Goal: Task Accomplishment & Management: Manage account settings

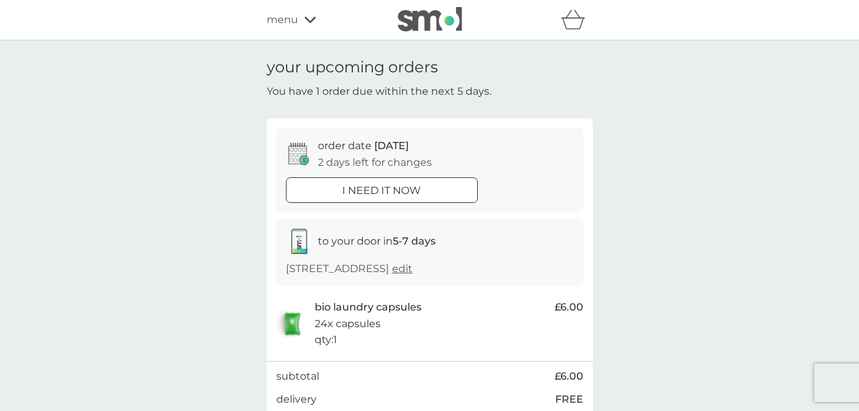
click at [160, 184] on div "your upcoming orders You have 1 order due within the next 5 days. order date [D…" at bounding box center [429, 268] width 859 height 456
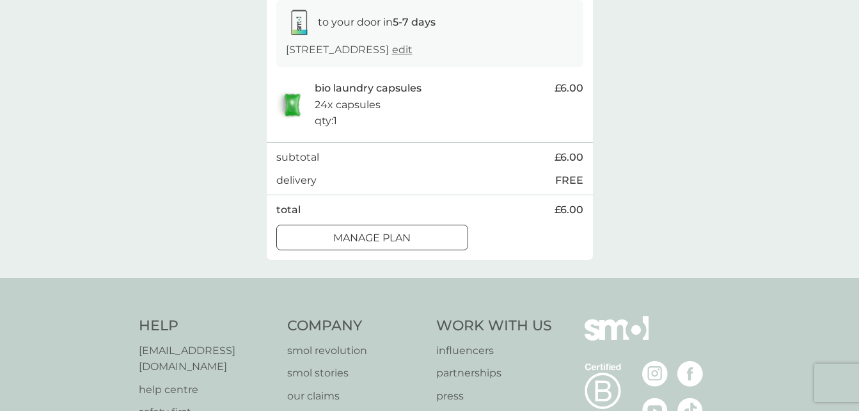
scroll to position [154, 0]
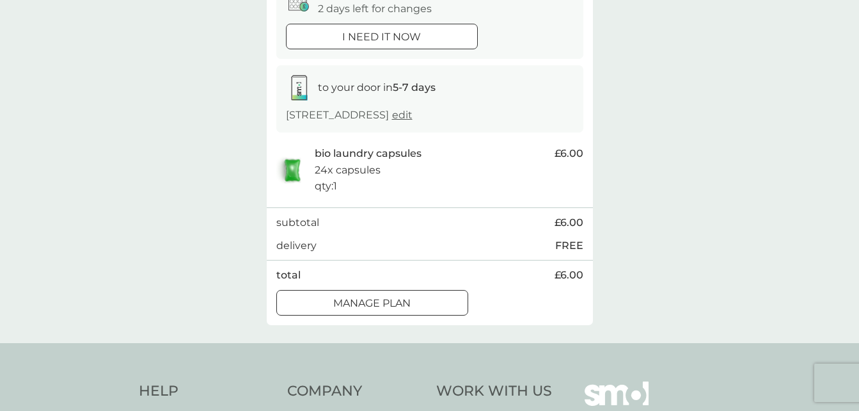
click at [410, 297] on p "Manage plan" at bounding box center [371, 303] width 77 height 17
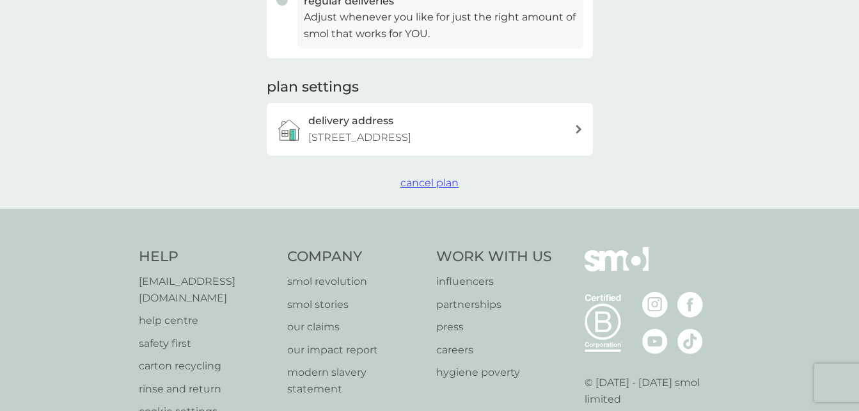
scroll to position [384, 0]
click at [443, 179] on span "cancel plan" at bounding box center [430, 181] width 58 height 12
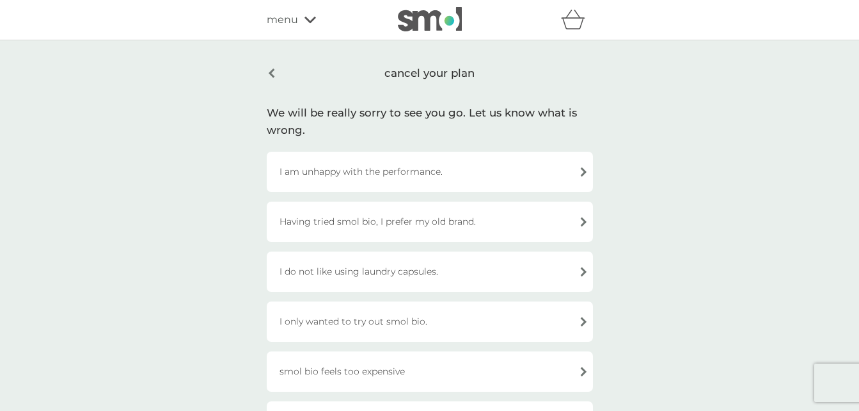
click at [434, 97] on div "cancel your plan We will be really sorry to see you go. Let us know what is wro…" at bounding box center [430, 374] width 346 height 633
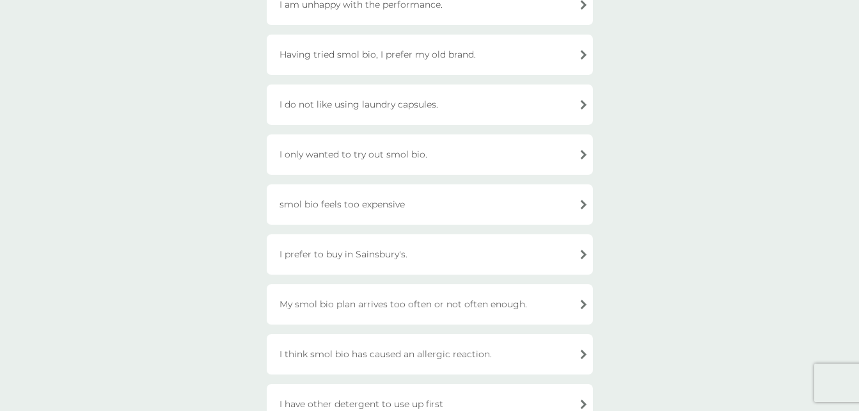
scroll to position [205, 0]
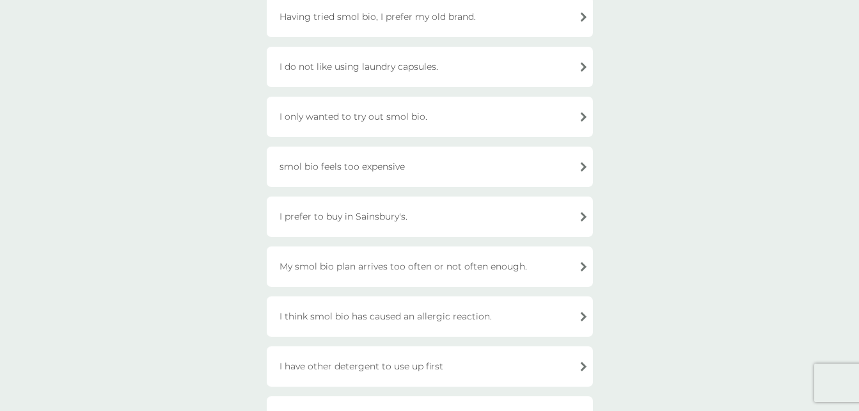
click at [421, 113] on div "I only wanted to try out smol bio." at bounding box center [430, 117] width 326 height 40
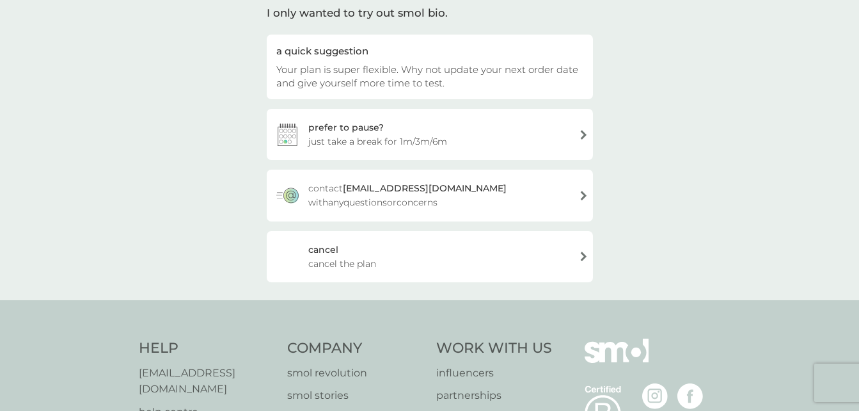
scroll to position [77, 0]
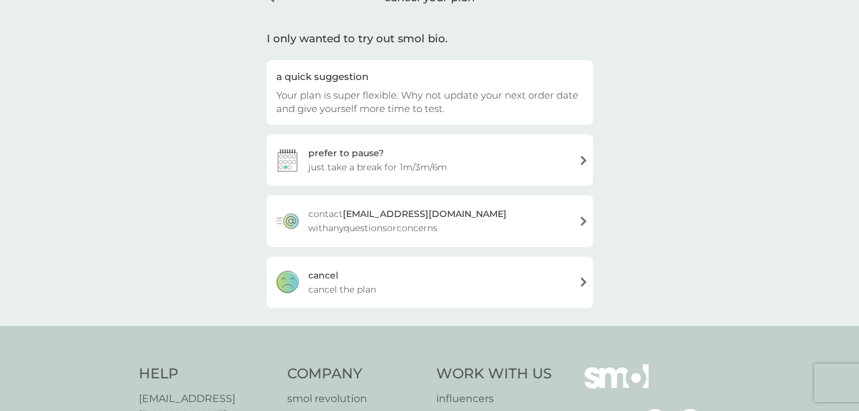
click at [401, 297] on div "[PERSON_NAME] the plan" at bounding box center [430, 282] width 326 height 51
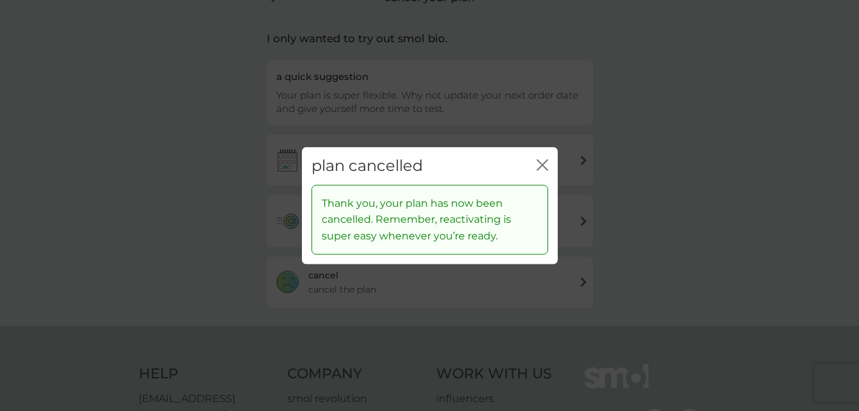
click at [542, 163] on icon "close" at bounding box center [543, 165] width 12 height 12
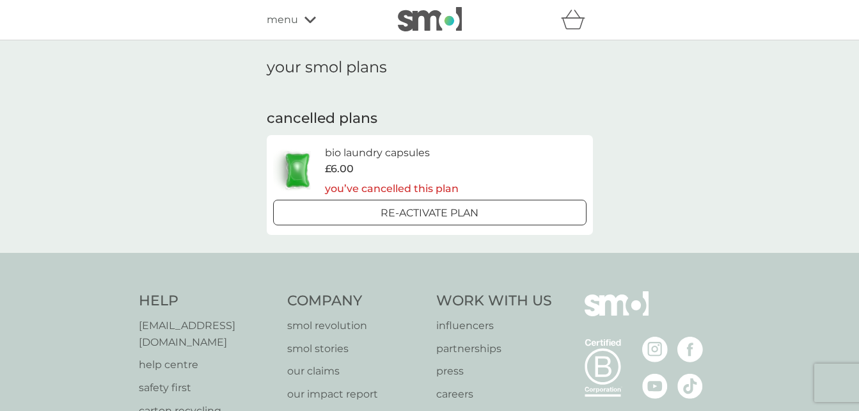
click at [418, 23] on img at bounding box center [430, 19] width 64 height 24
